Goal: Navigation & Orientation: Find specific page/section

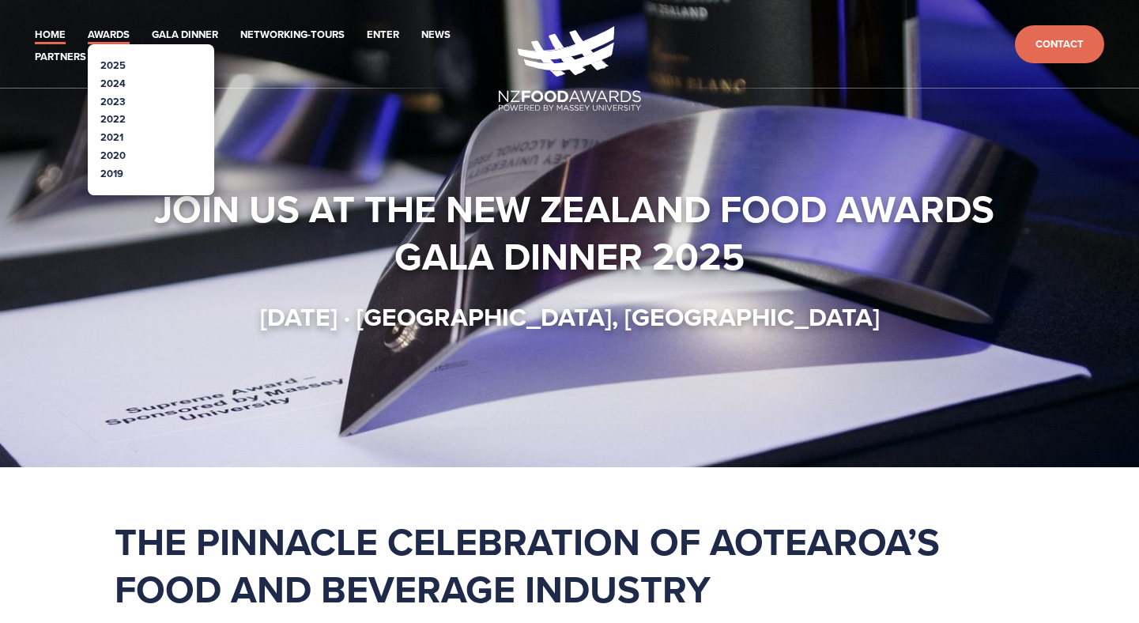
click at [106, 29] on link "Awards" at bounding box center [109, 35] width 42 height 18
click at [115, 63] on link "2025" at bounding box center [112, 65] width 25 height 15
